Goal: Entertainment & Leisure: Consume media (video, audio)

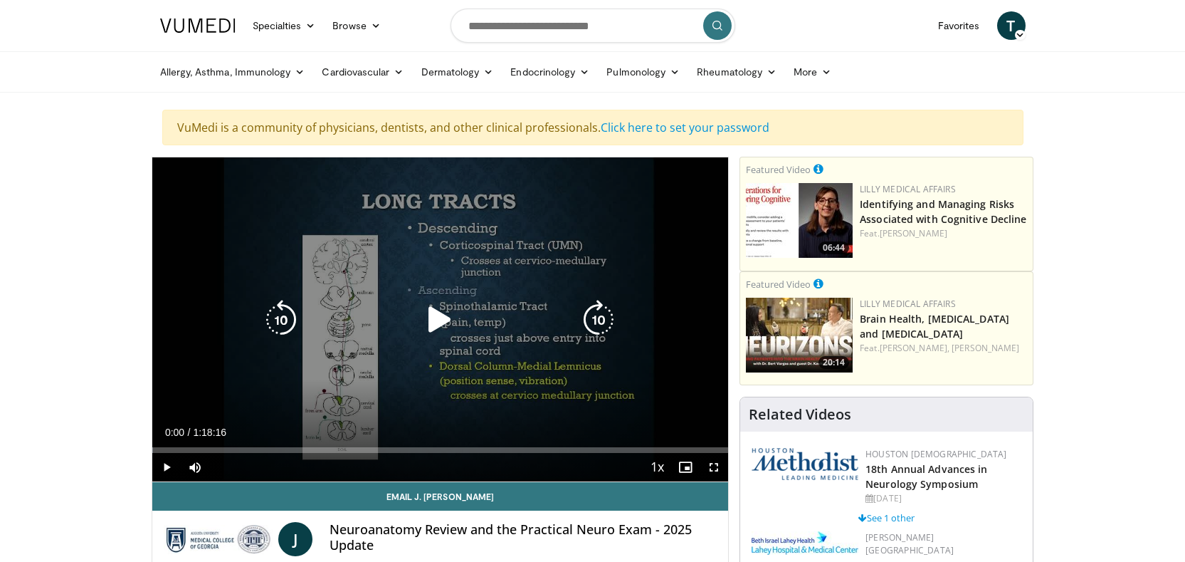
click at [440, 318] on icon "Video Player" at bounding box center [440, 320] width 40 height 40
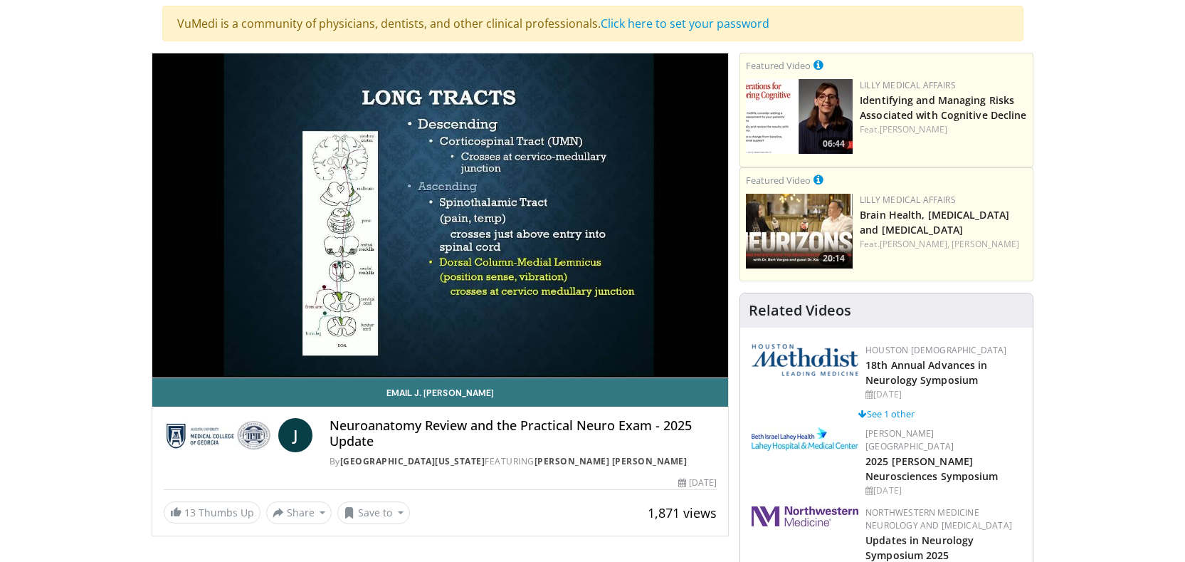
scroll to position [90, 0]
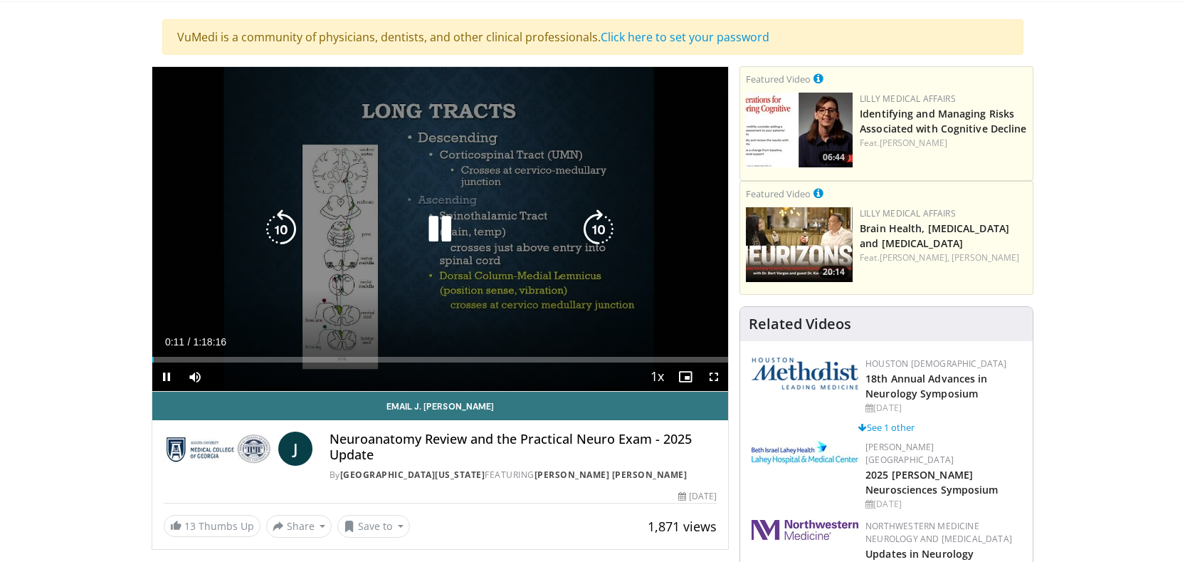
click at [433, 238] on icon "Video Player" at bounding box center [440, 229] width 40 height 40
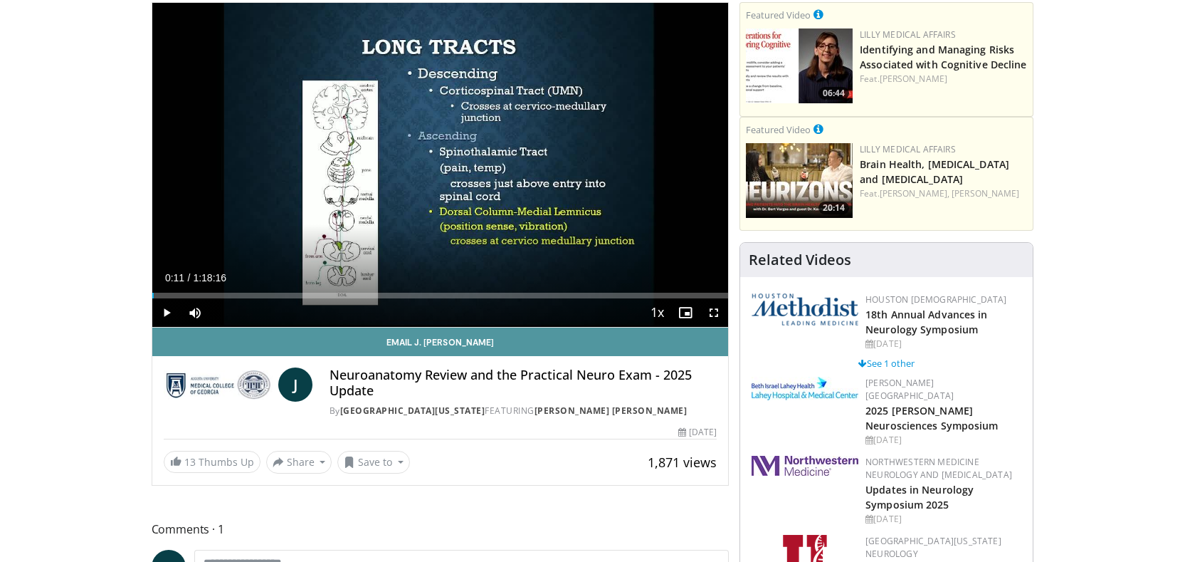
scroll to position [152, 0]
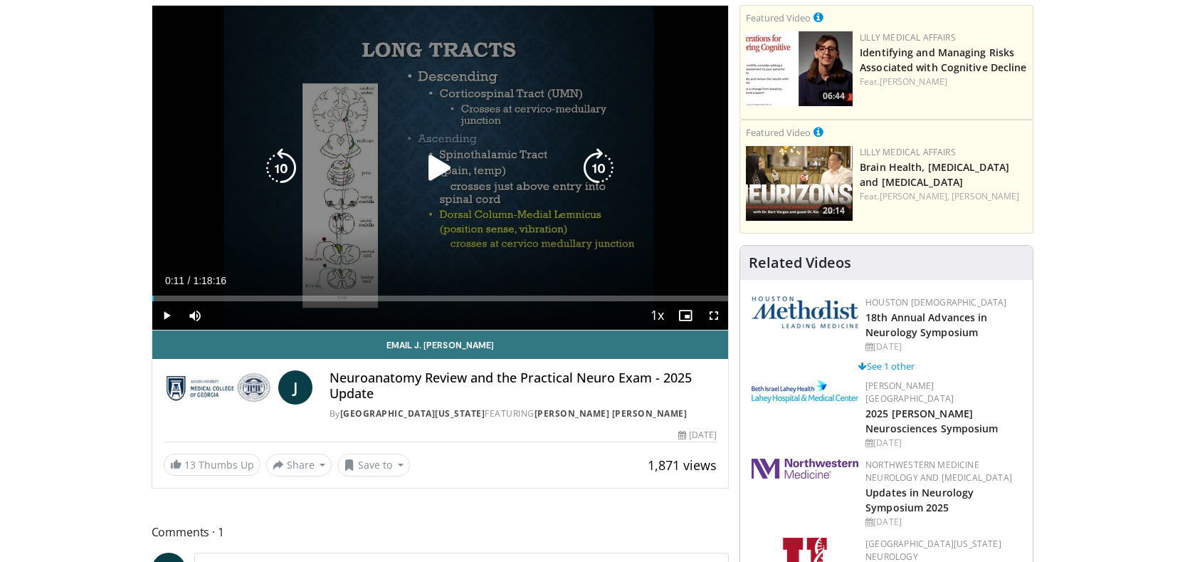
click at [416, 217] on div "10 seconds Tap to unmute" at bounding box center [440, 168] width 576 height 324
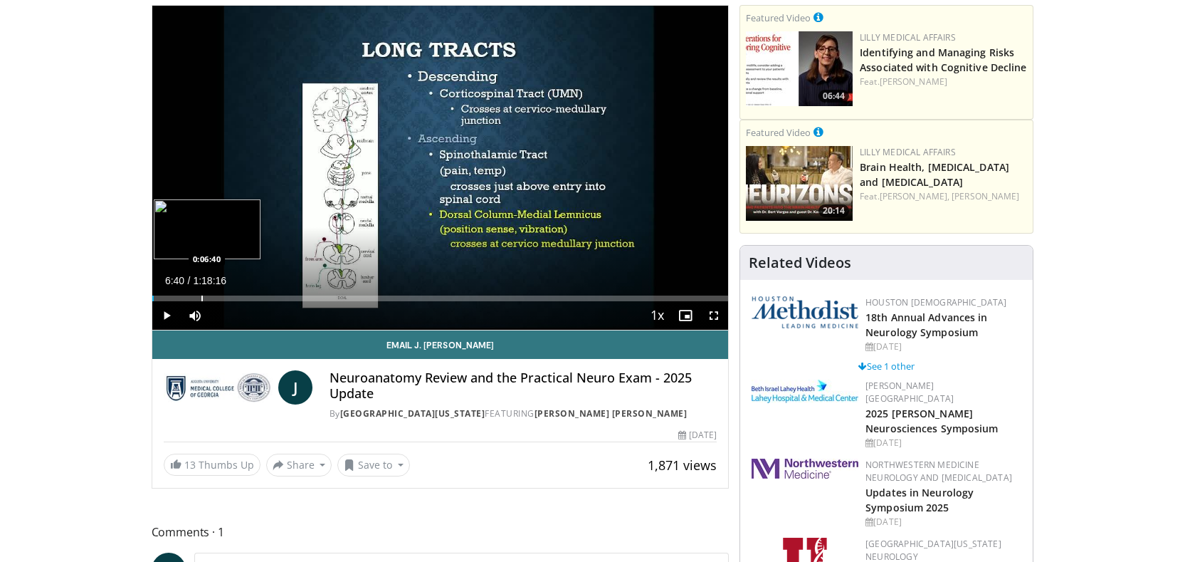
click at [201, 296] on div "Progress Bar" at bounding box center [201, 298] width 1 height 6
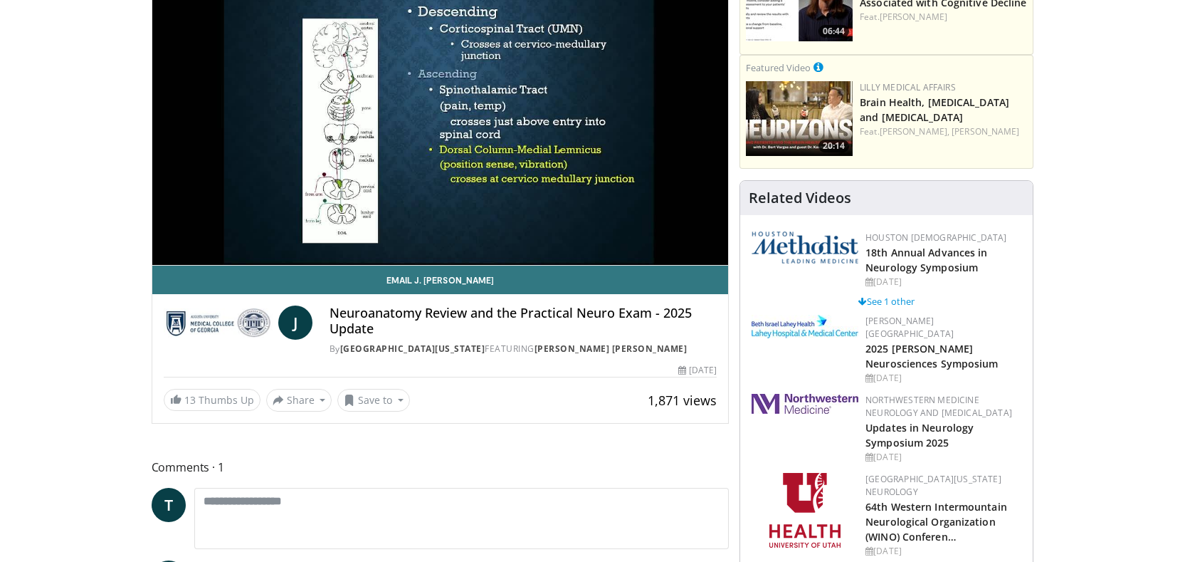
scroll to position [219, 0]
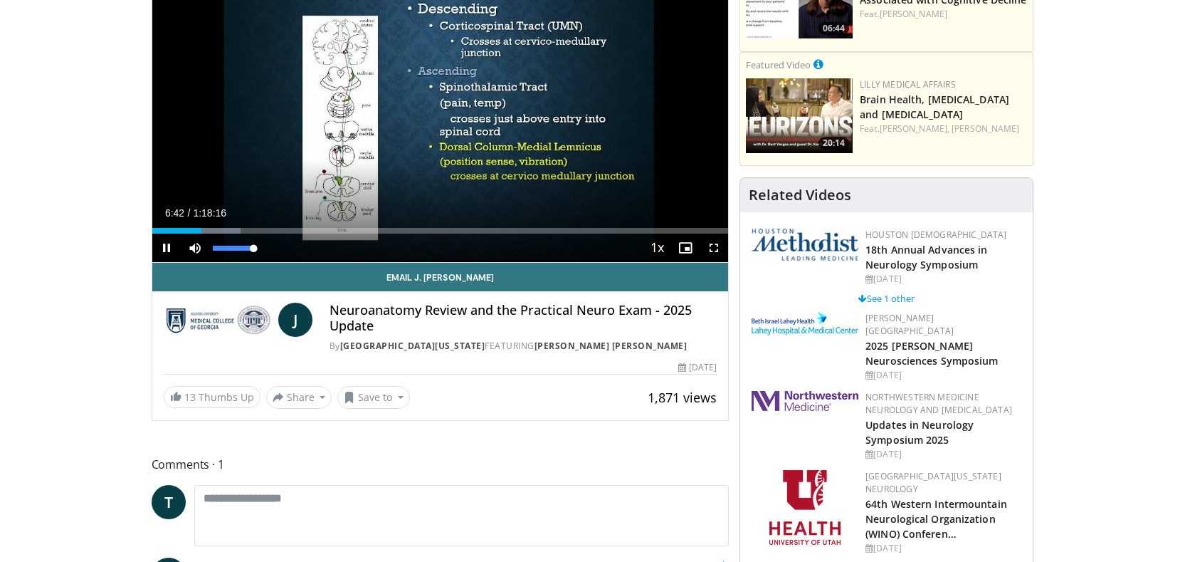
click at [183, 260] on span "Video Player" at bounding box center [195, 247] width 28 height 28
click at [176, 231] on div "Progress Bar" at bounding box center [176, 231] width 1 height 6
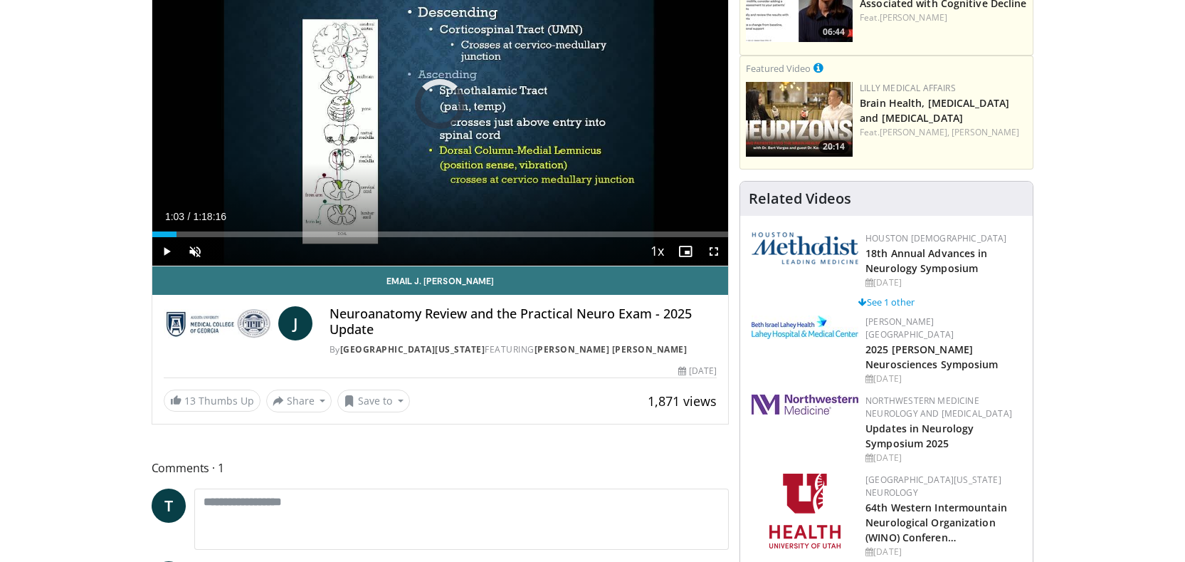
click at [159, 231] on div "0:03:18" at bounding box center [164, 234] width 24 height 6
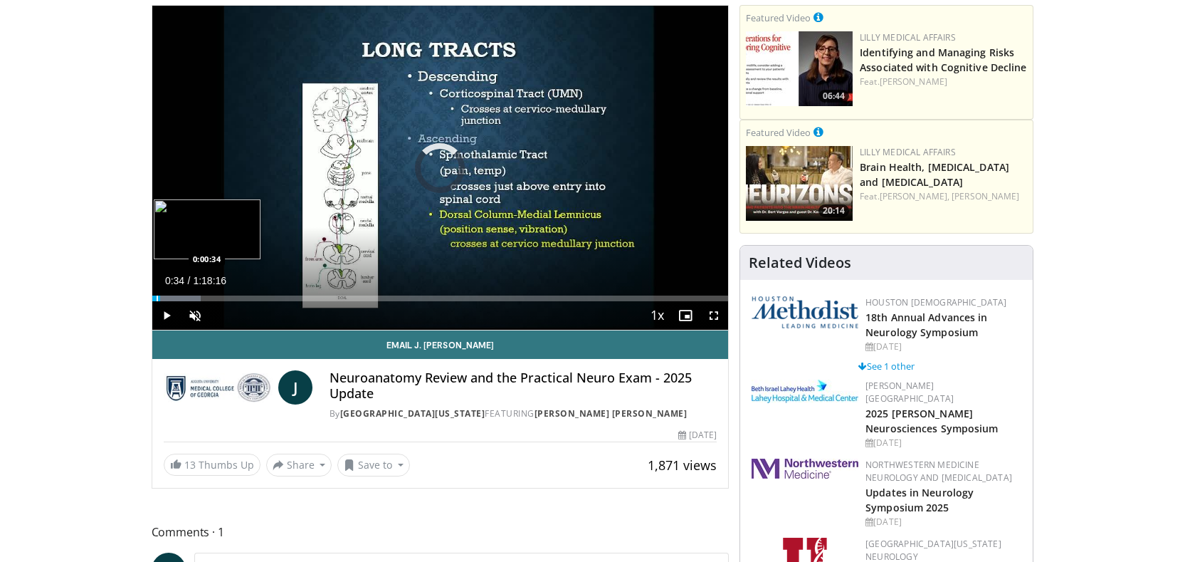
scroll to position [150, 0]
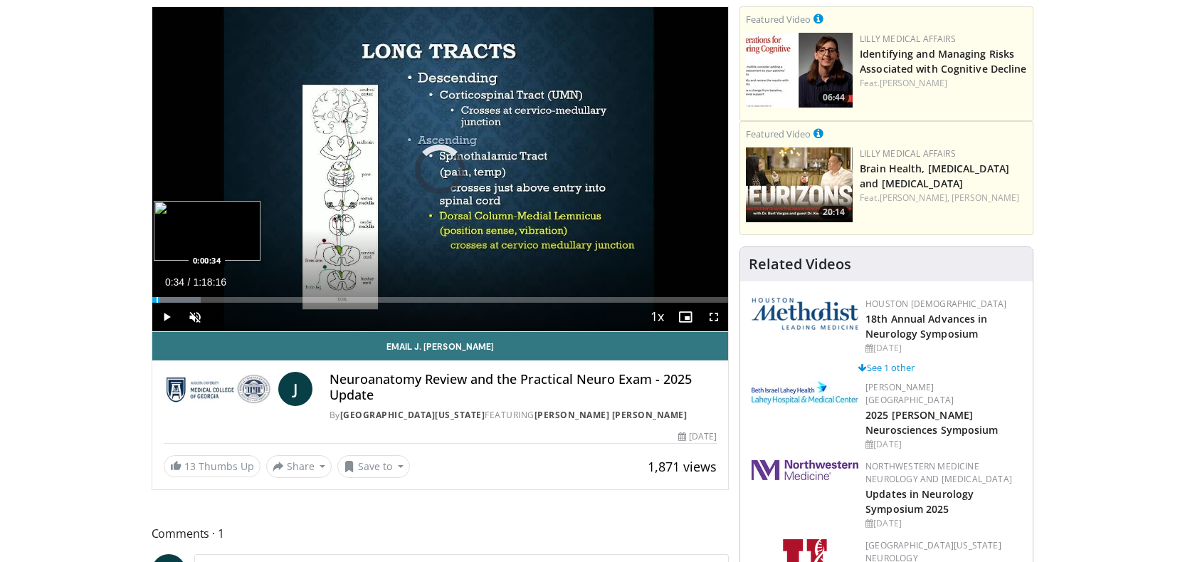
click at [157, 297] on div "Progress Bar" at bounding box center [157, 300] width 1 height 6
click at [193, 319] on span "Video Player" at bounding box center [195, 316] width 28 height 28
drag, startPoint x: 253, startPoint y: 317, endPoint x: 285, endPoint y: 315, distance: 32.9
click at [285, 315] on div "Current Time 0:48 / Duration 1:18:16 Pause Skip Backward Skip Forward Mute 100%…" at bounding box center [440, 316] width 576 height 28
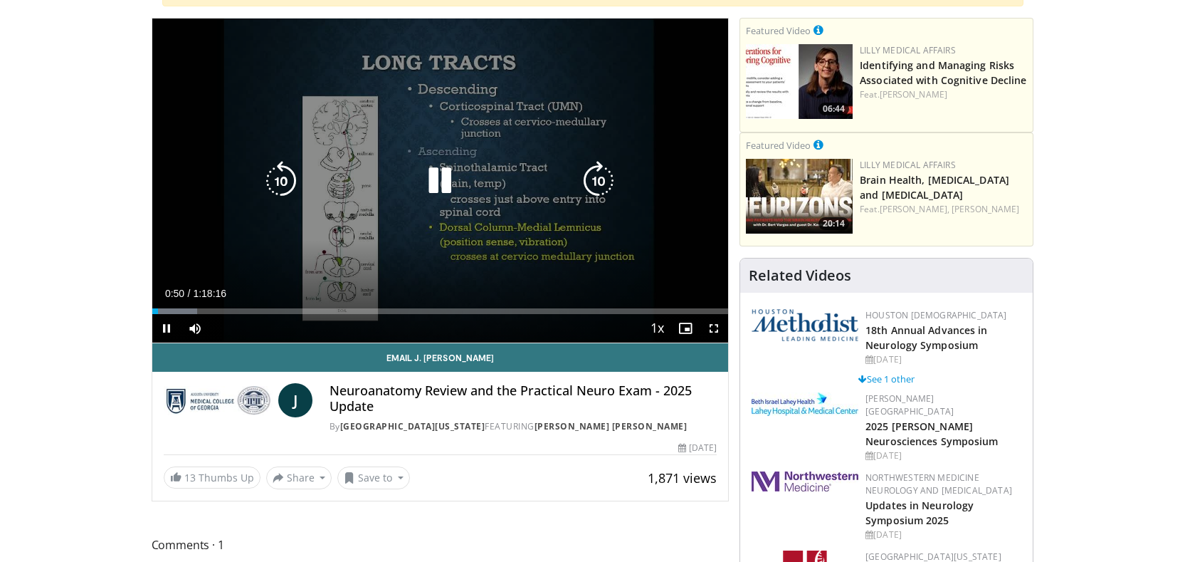
scroll to position [131, 0]
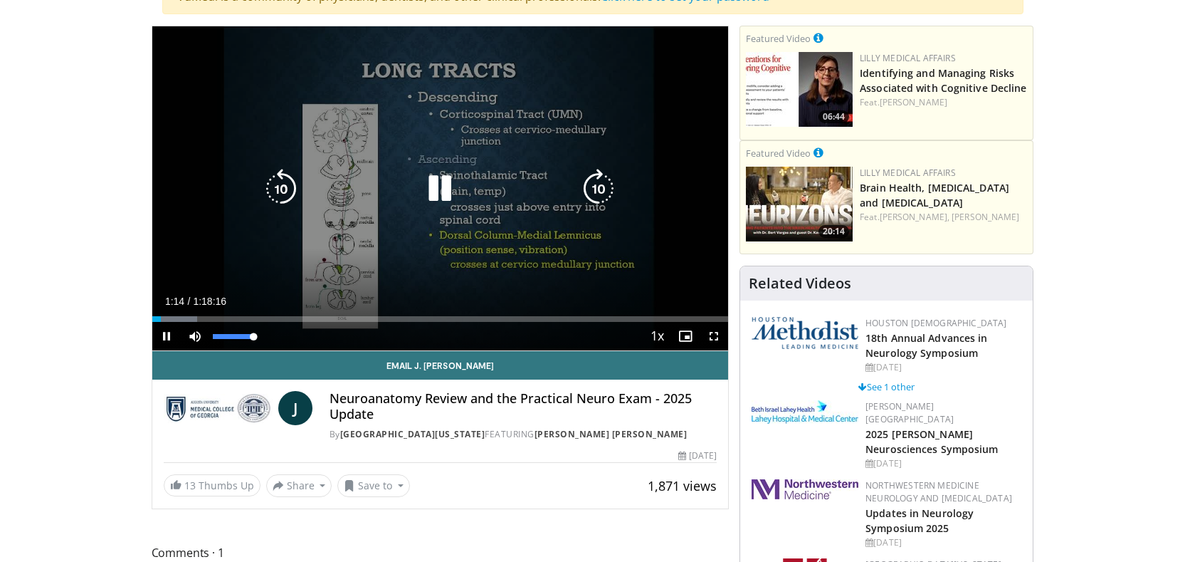
drag, startPoint x: 254, startPoint y: 339, endPoint x: 271, endPoint y: 338, distance: 17.1
click at [272, 338] on div "Mute 100%" at bounding box center [231, 336] width 100 height 28
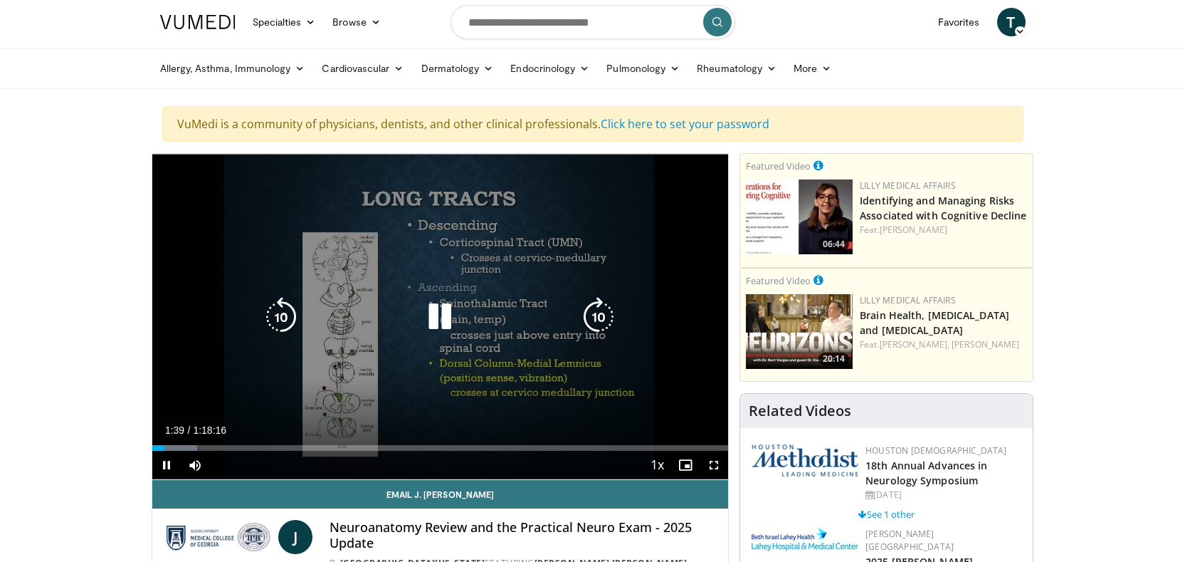
scroll to position [4, 0]
drag, startPoint x: 255, startPoint y: 467, endPoint x: 290, endPoint y: 465, distance: 34.9
click at [297, 465] on div "Current Time 1:45 / Duration 1:18:16 Pause Skip Backward Skip Forward Mute 100%…" at bounding box center [440, 465] width 576 height 28
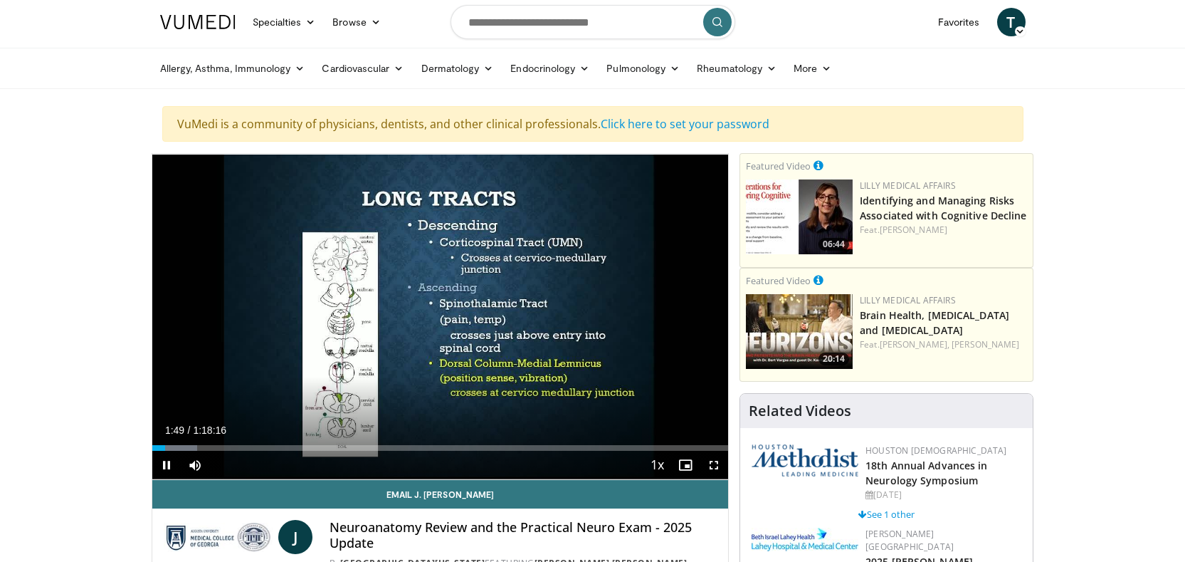
click at [714, 469] on span "Video Player" at bounding box center [714, 465] width 28 height 28
click at [168, 464] on span "Video Player" at bounding box center [166, 465] width 28 height 28
